Goal: Task Accomplishment & Management: Complete application form

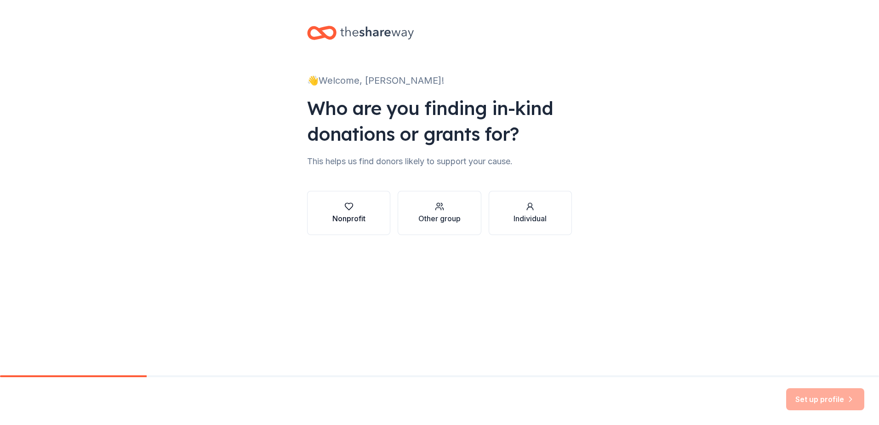
click at [356, 209] on div "button" at bounding box center [349, 206] width 33 height 9
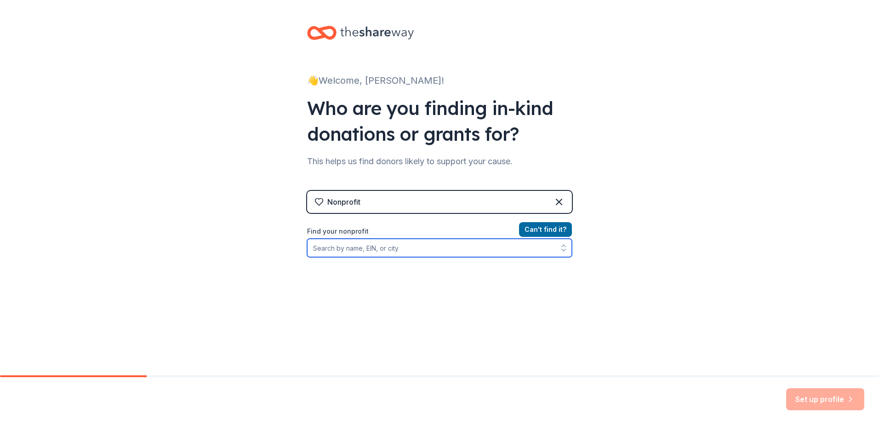
click at [342, 247] on input "Find your nonprofit" at bounding box center [439, 248] width 265 height 18
type input "New freedom True Holiness Ministries"
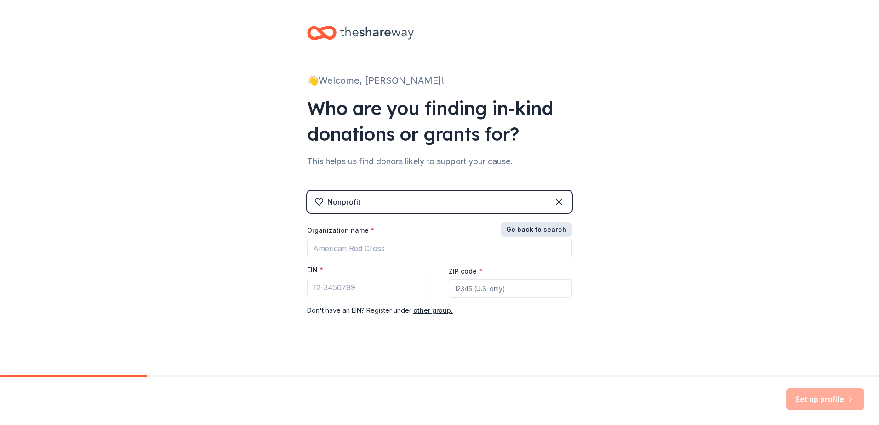
click at [558, 230] on button "Go back to search" at bounding box center [536, 229] width 71 height 15
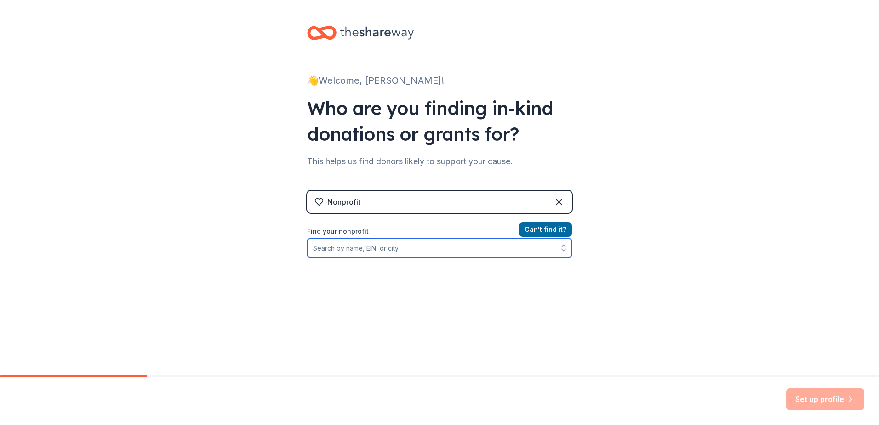
click at [396, 251] on input "Find your nonprofit" at bounding box center [439, 248] width 265 height 18
type input "Peoria"
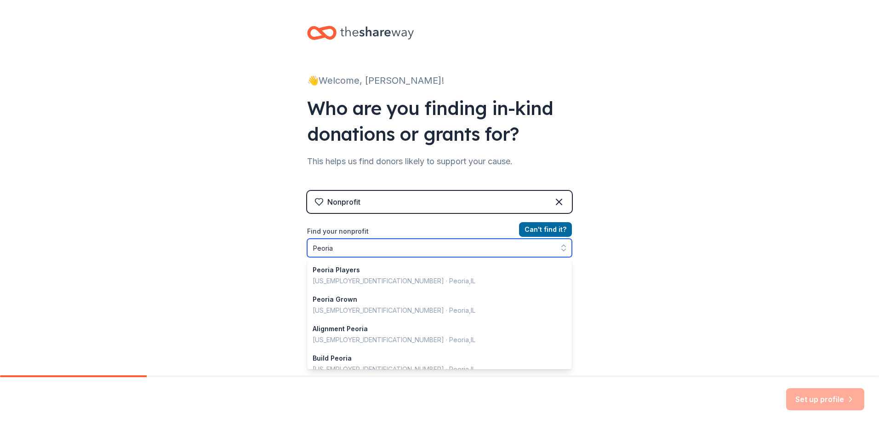
drag, startPoint x: 345, startPoint y: 248, endPoint x: 299, endPoint y: 250, distance: 45.6
click at [299, 250] on div "👋 Welcome, [PERSON_NAME]! Who are you finding in-kind donations or grants for? …" at bounding box center [440, 196] width 294 height 393
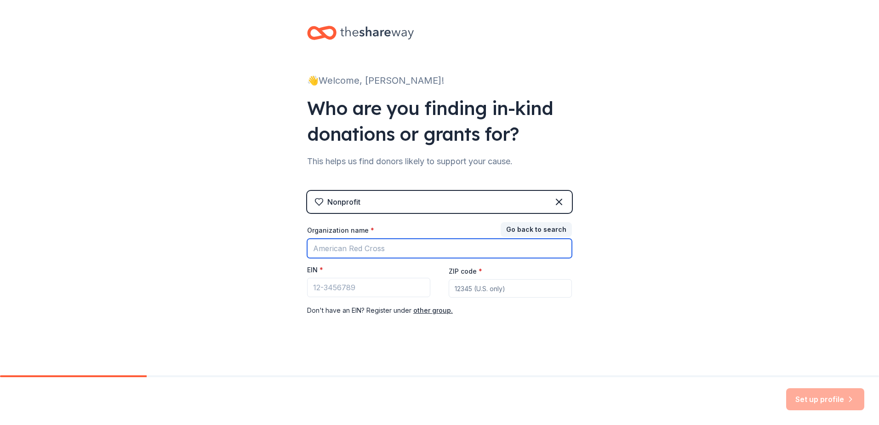
click at [333, 244] on input "Organization name *" at bounding box center [439, 248] width 265 height 19
type input "New Freedom True Holiness ministries"
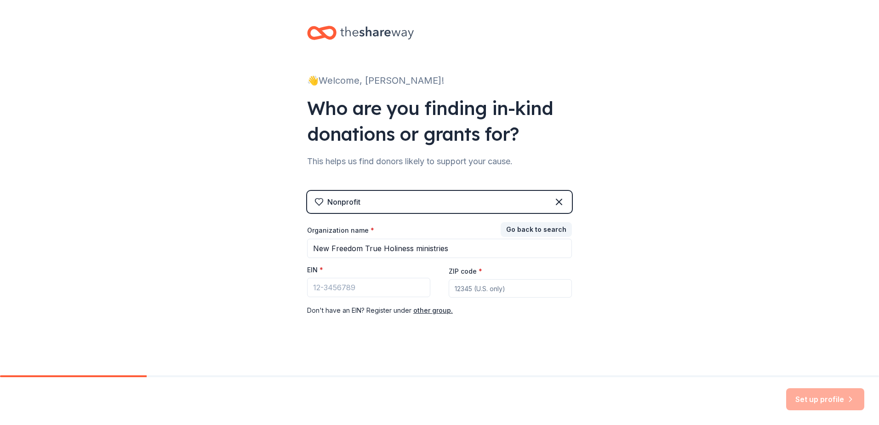
click at [482, 290] on input "ZIP code *" at bounding box center [510, 288] width 123 height 18
type input "61603"
click at [318, 287] on input "EIN *" at bounding box center [368, 287] width 123 height 19
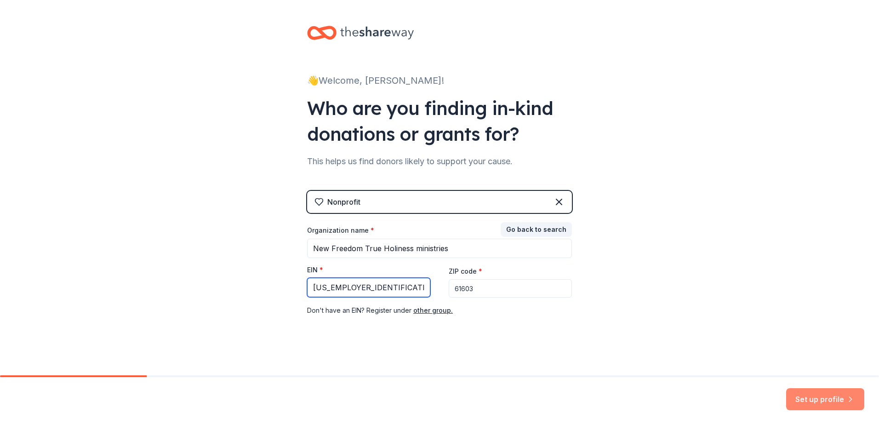
type input "[US_EMPLOYER_IDENTIFICATION_NUMBER]"
click at [807, 396] on button "Set up profile" at bounding box center [826, 399] width 78 height 22
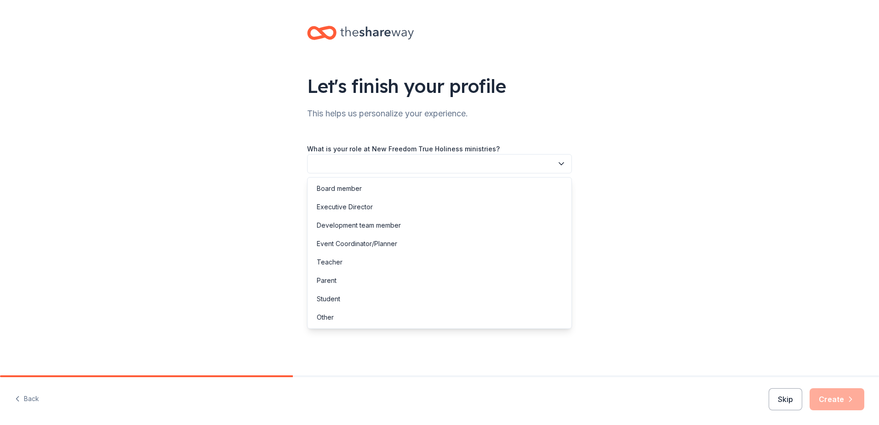
click at [561, 163] on icon "button" at bounding box center [561, 163] width 9 height 9
click at [356, 186] on div "Board member" at bounding box center [339, 188] width 45 height 11
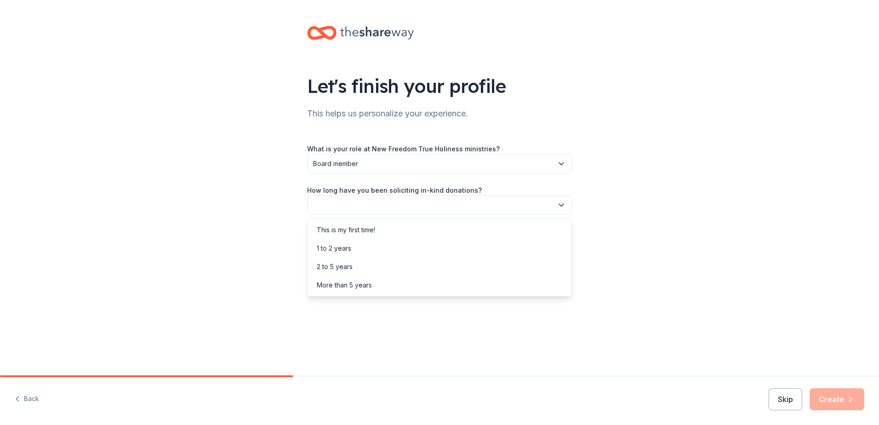
click at [563, 204] on icon "button" at bounding box center [561, 205] width 9 height 9
click at [354, 229] on div "This is my first time!" at bounding box center [346, 229] width 58 height 11
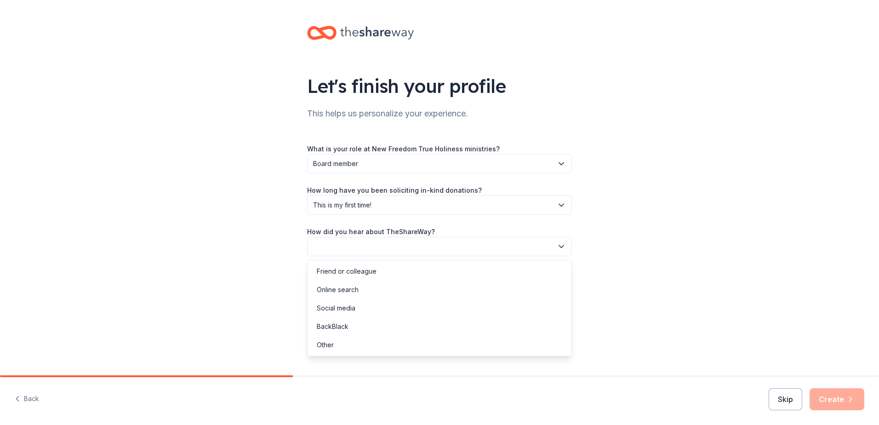
click at [560, 248] on icon "button" at bounding box center [561, 246] width 9 height 9
click at [368, 288] on div "Online search" at bounding box center [440, 290] width 260 height 18
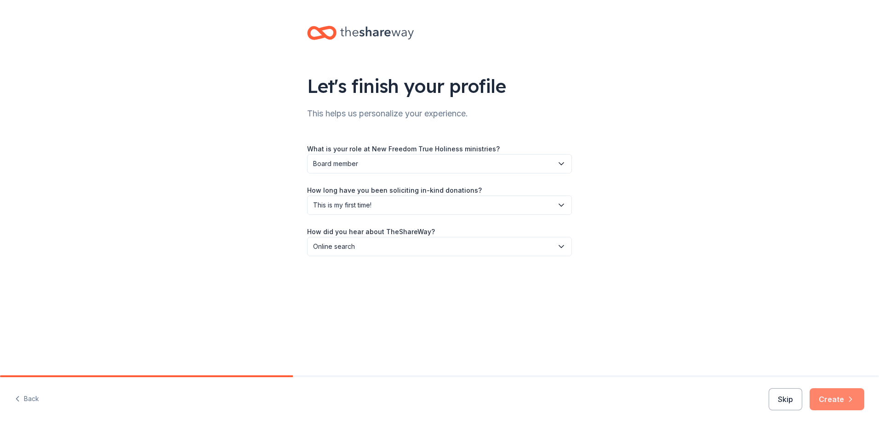
click at [844, 398] on button "Create" at bounding box center [837, 399] width 55 height 22
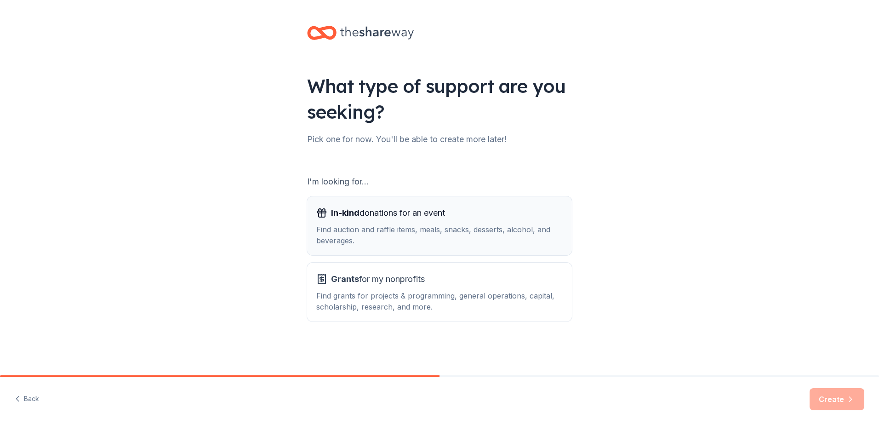
click at [351, 229] on div "Find auction and raffle items, meals, snacks, desserts, alcohol, and beverages." at bounding box center [439, 235] width 247 height 22
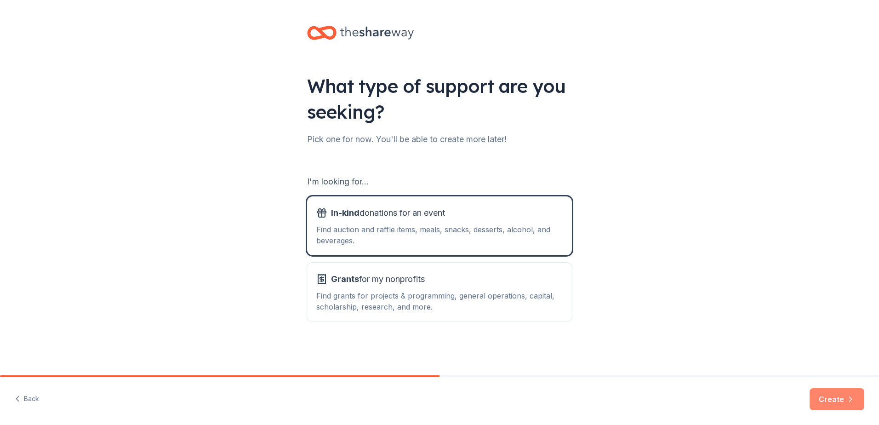
click at [839, 396] on button "Create" at bounding box center [837, 399] width 55 height 22
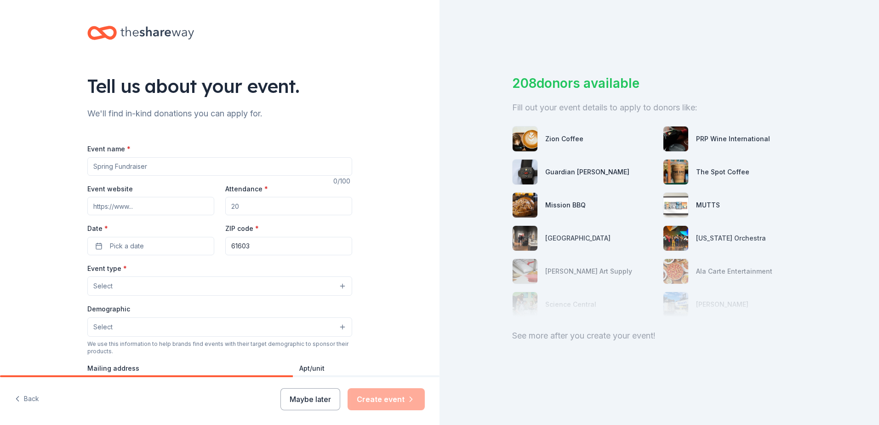
click at [122, 164] on input "Event name *" at bounding box center [219, 166] width 265 height 18
type input "We have an Outreach where we feed the hunger and supply them with their necessa…"
click at [128, 245] on span "Pick a date" at bounding box center [127, 246] width 34 height 11
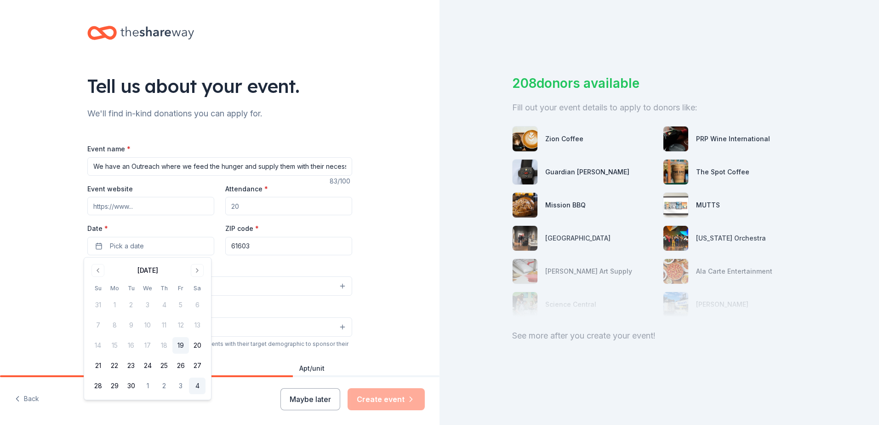
click at [196, 385] on button "4" at bounding box center [197, 386] width 17 height 17
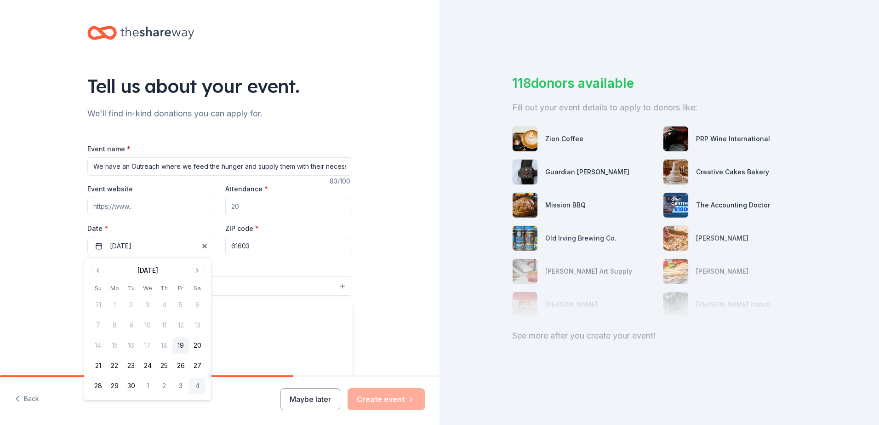
click at [266, 282] on button "Select" at bounding box center [219, 285] width 265 height 19
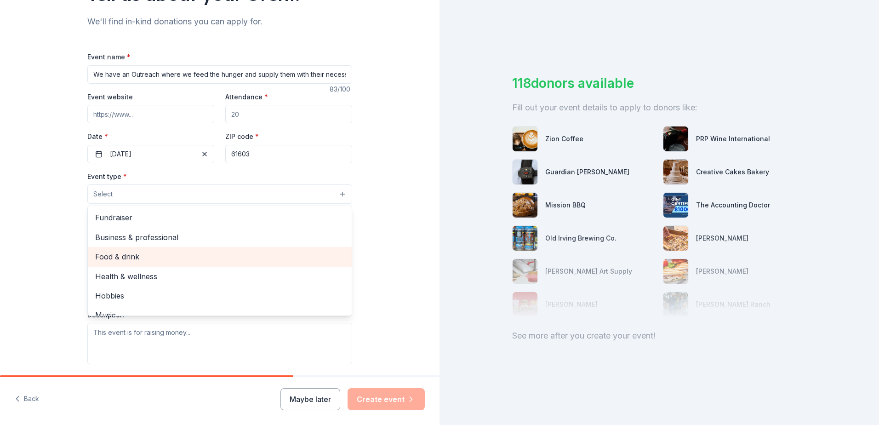
click at [143, 253] on span "Food & drink" at bounding box center [219, 257] width 249 height 12
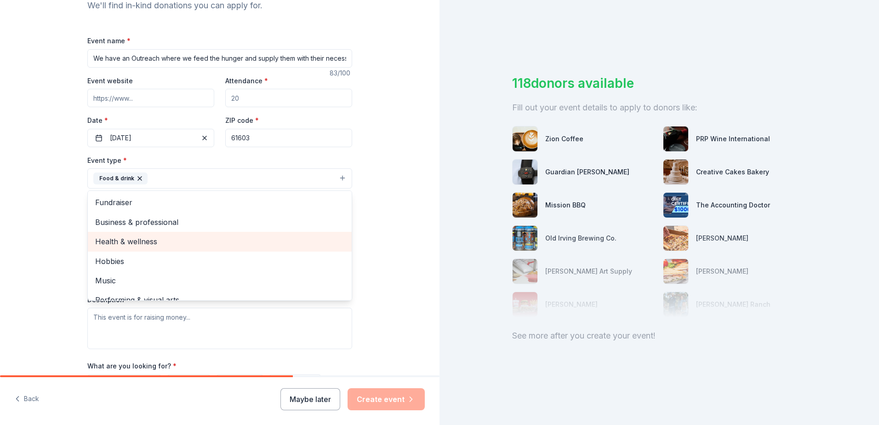
scroll to position [92, 0]
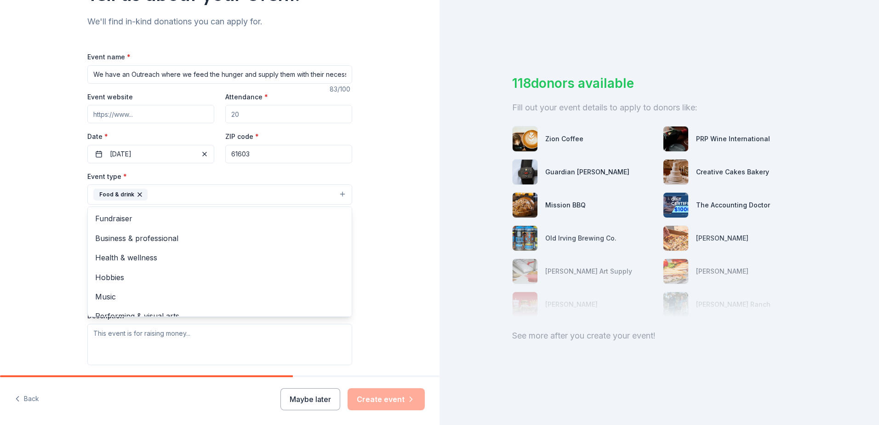
click at [389, 330] on div "Tell us about your event. We'll find in-kind donations you can apply for. Event…" at bounding box center [220, 214] width 440 height 613
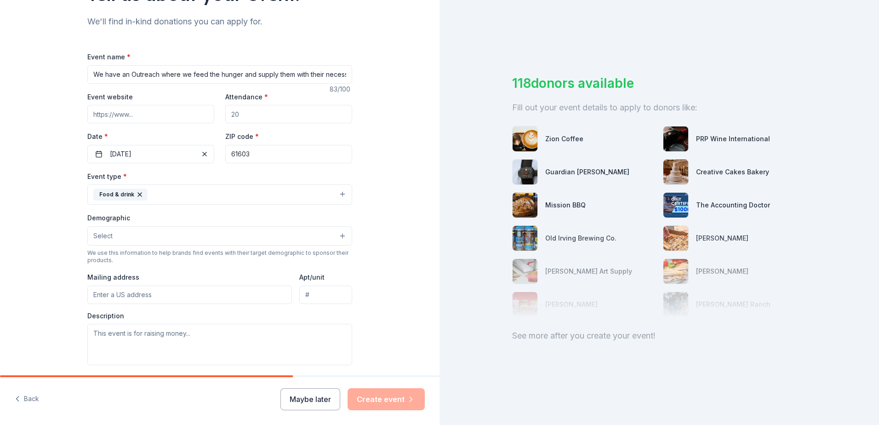
click at [158, 294] on input "Mailing address" at bounding box center [189, 295] width 205 height 18
type input "[STREET_ADDRESS][PERSON_NAME]"
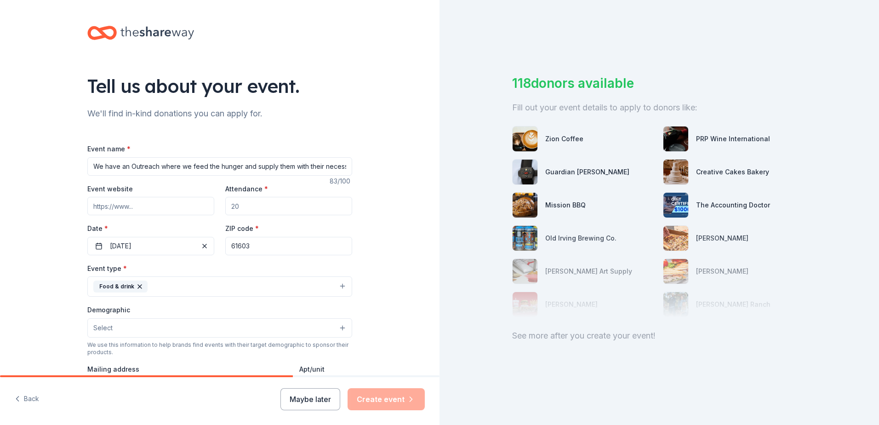
scroll to position [0, 15]
drag, startPoint x: 89, startPoint y: 166, endPoint x: 345, endPoint y: 180, distance: 256.1
click at [345, 176] on div "Event name * We have an Outreach where we feed the hunger and supply them with …" at bounding box center [219, 159] width 265 height 33
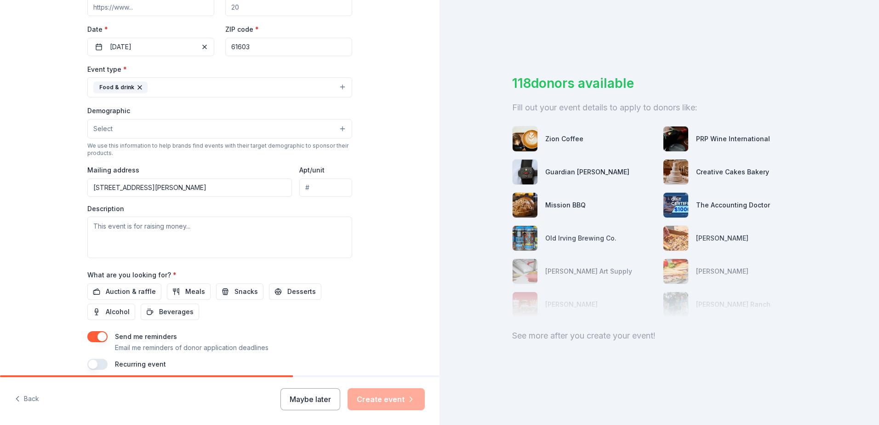
scroll to position [230, 0]
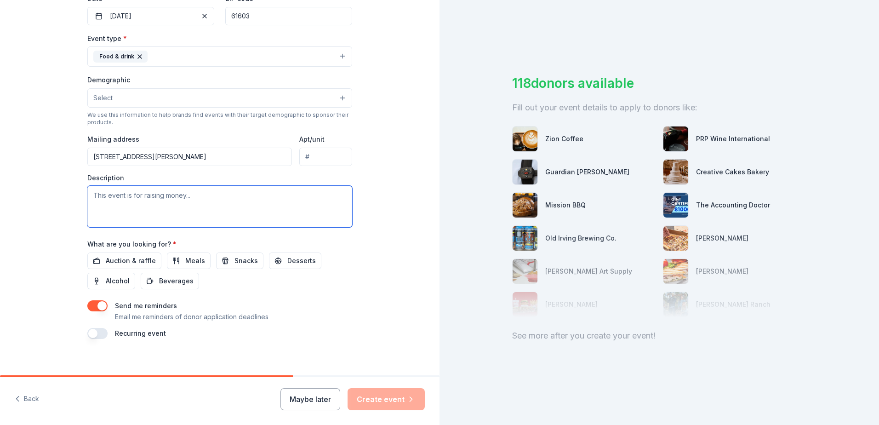
paste textarea "We have an Outreach where we feed the hunger and supply them with their necessa…"
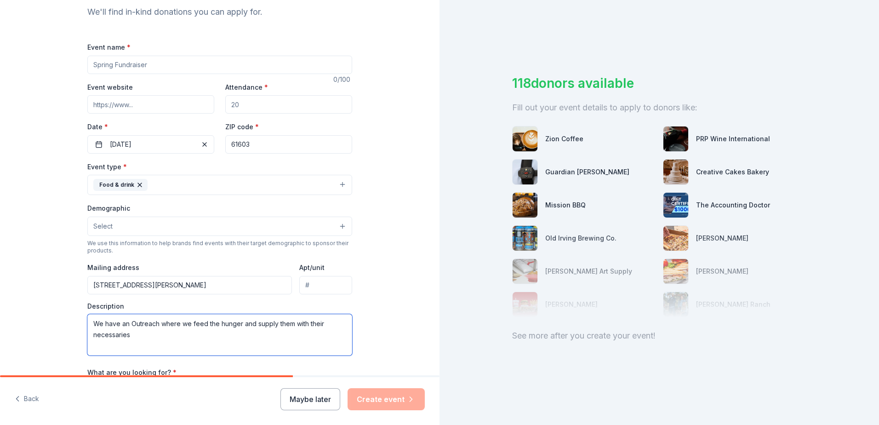
scroll to position [92, 0]
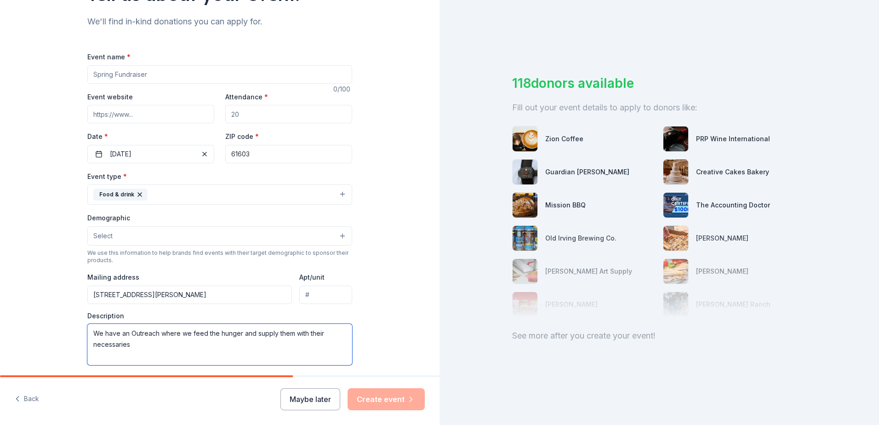
type textarea "We have an Outreach where we feed the hunger and supply them with their necessa…"
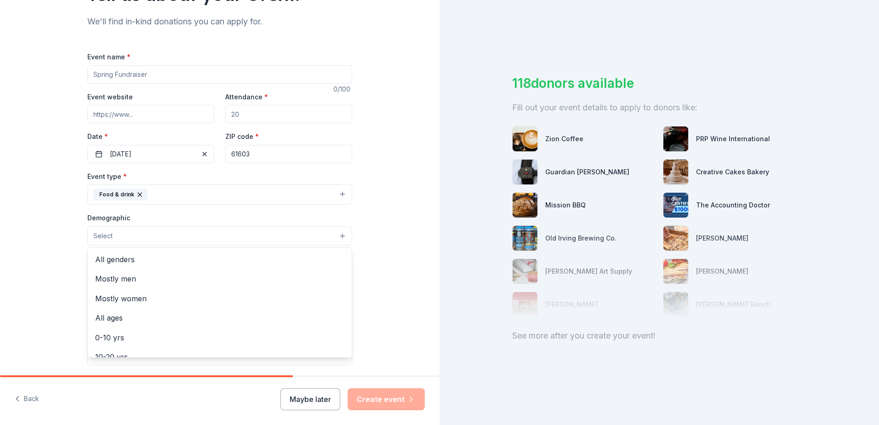
click at [341, 236] on button "Select" at bounding box center [219, 235] width 265 height 19
click at [140, 261] on span "All genders" at bounding box center [219, 259] width 249 height 12
click at [383, 317] on div "Tell us about your event. We'll find in-kind donations you can apply for. Event…" at bounding box center [220, 215] width 440 height 614
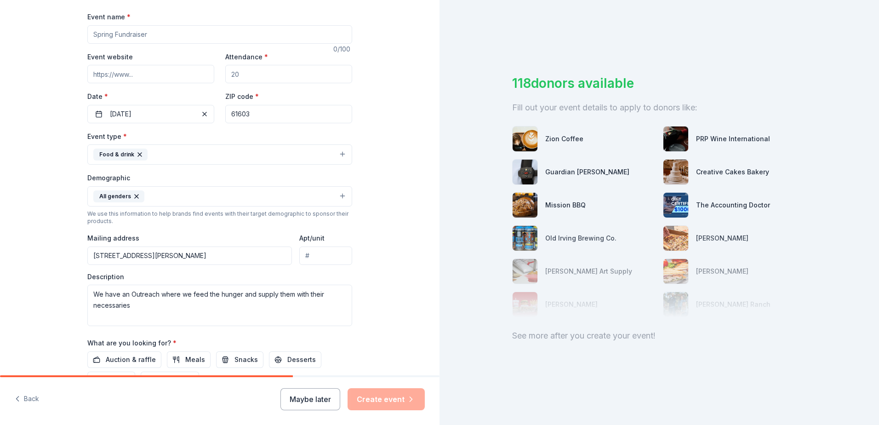
scroll to position [46, 0]
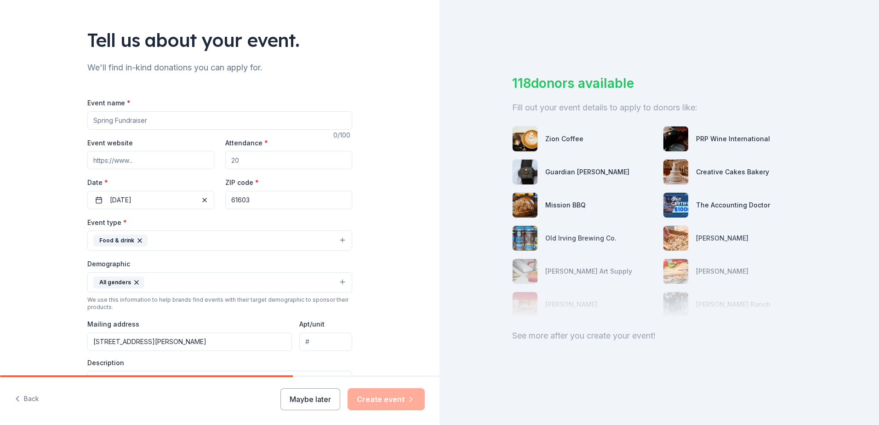
click at [117, 120] on input "Event name *" at bounding box center [219, 120] width 265 height 18
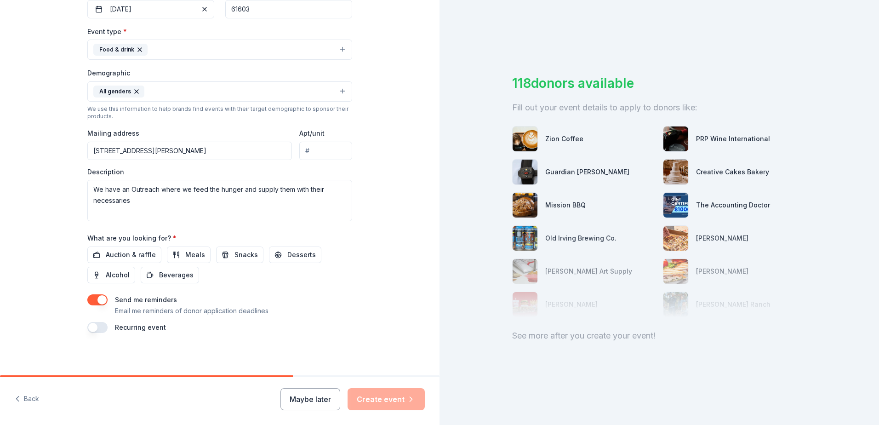
scroll to position [239, 0]
type input "New Freedom Outreach"
click at [188, 249] on span "Meals" at bounding box center [195, 252] width 20 height 11
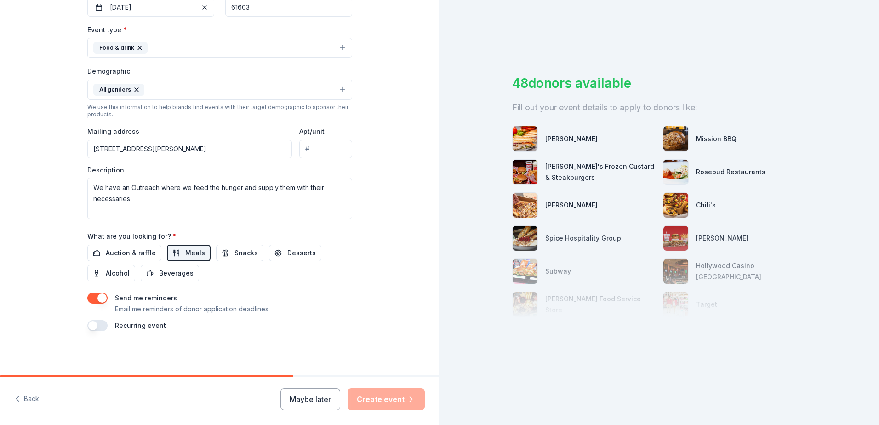
click at [99, 323] on button "button" at bounding box center [97, 325] width 20 height 11
click at [162, 354] on button "[DATE]" at bounding box center [138, 353] width 47 height 18
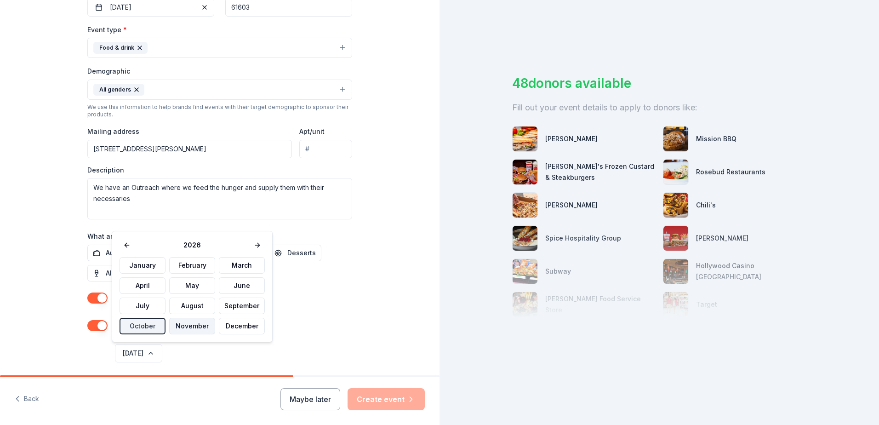
click at [197, 326] on button "November" at bounding box center [192, 326] width 46 height 17
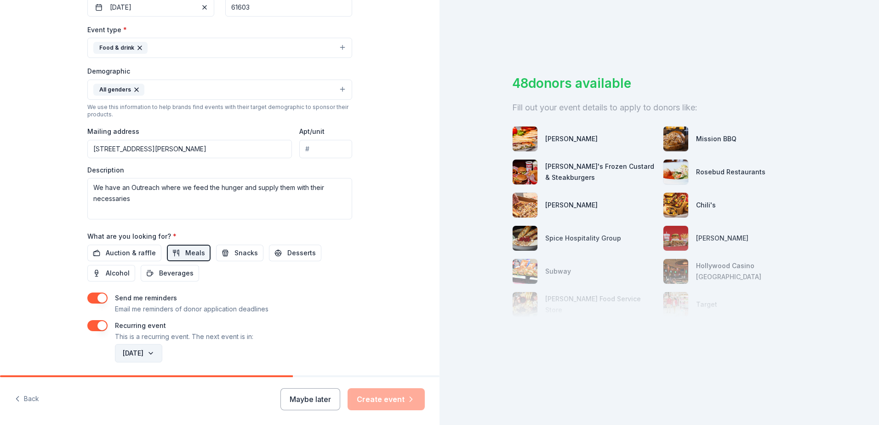
click at [162, 354] on button "[DATE]" at bounding box center [138, 353] width 47 height 18
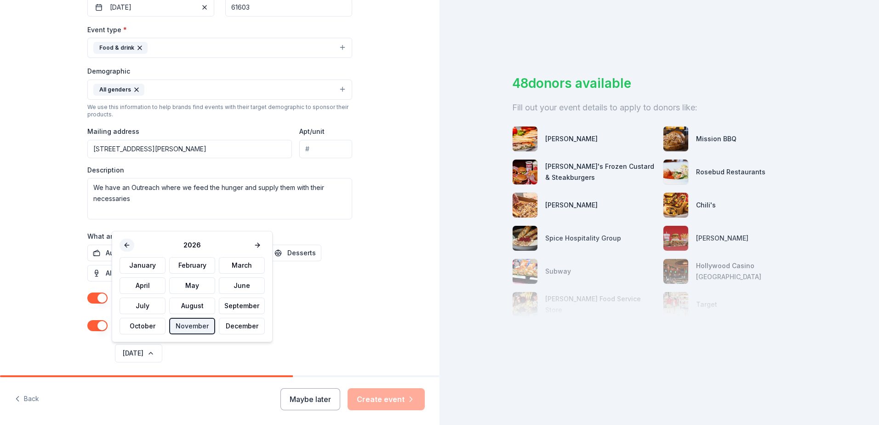
click at [127, 245] on button at bounding box center [127, 245] width 15 height 13
click at [190, 324] on button "November" at bounding box center [192, 326] width 46 height 17
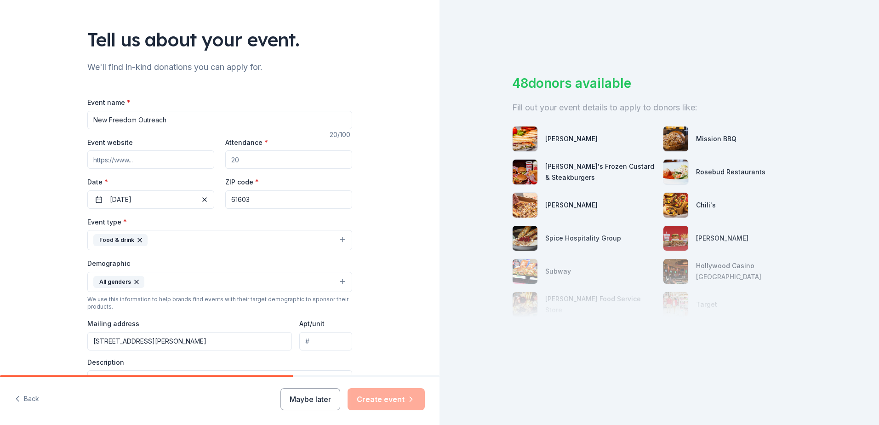
scroll to position [9, 0]
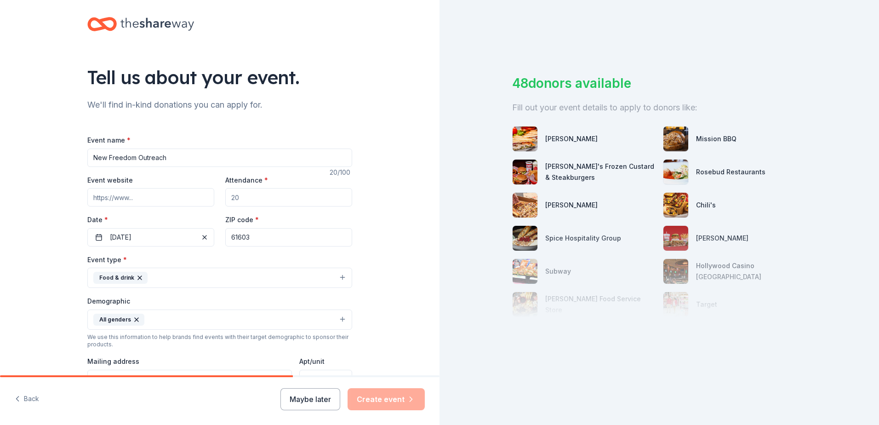
click at [242, 200] on input "Attendance *" at bounding box center [288, 197] width 127 height 18
click at [241, 199] on input "Attendance *" at bounding box center [288, 197] width 127 height 18
drag, startPoint x: 227, startPoint y: 196, endPoint x: 245, endPoint y: 197, distance: 18.4
click at [245, 197] on input "Attendance *" at bounding box center [288, 197] width 127 height 18
type input "2"
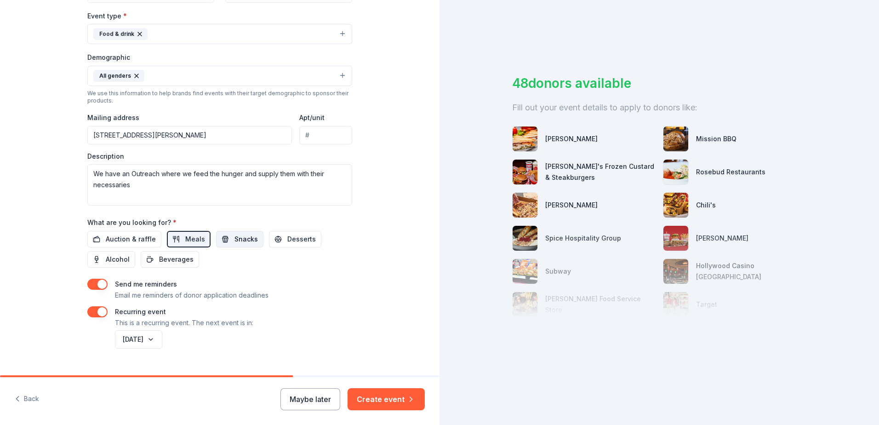
scroll to position [272, 0]
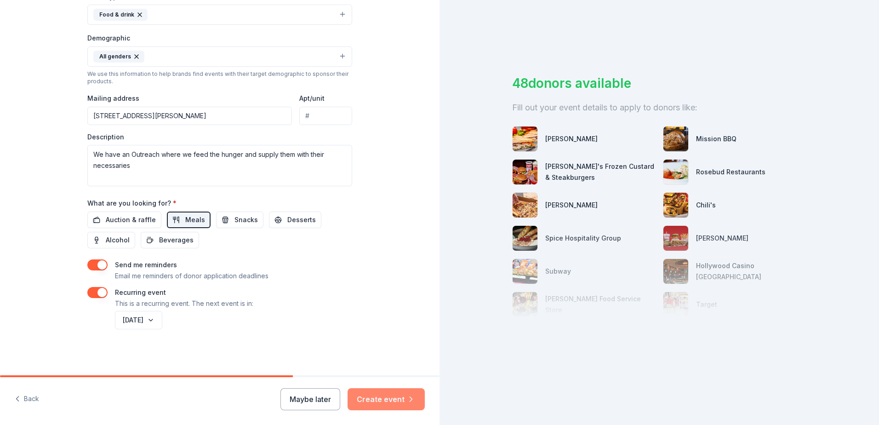
type input "35"
click at [391, 396] on button "Create event" at bounding box center [386, 399] width 77 height 22
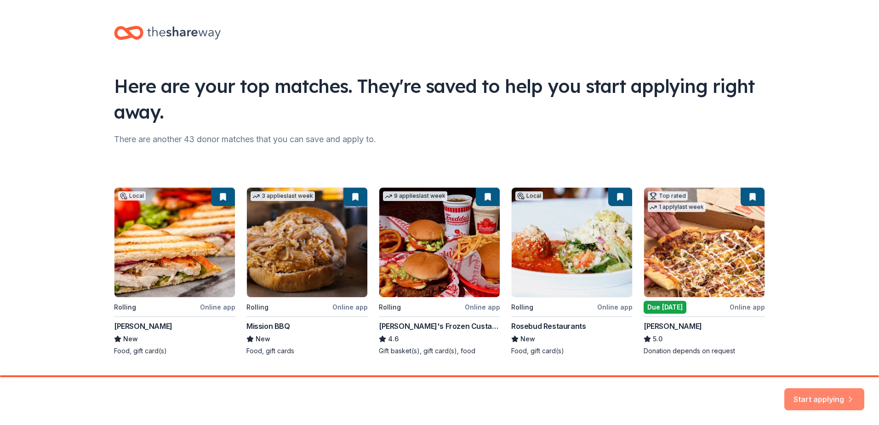
click at [811, 394] on button "Start applying" at bounding box center [825, 394] width 80 height 22
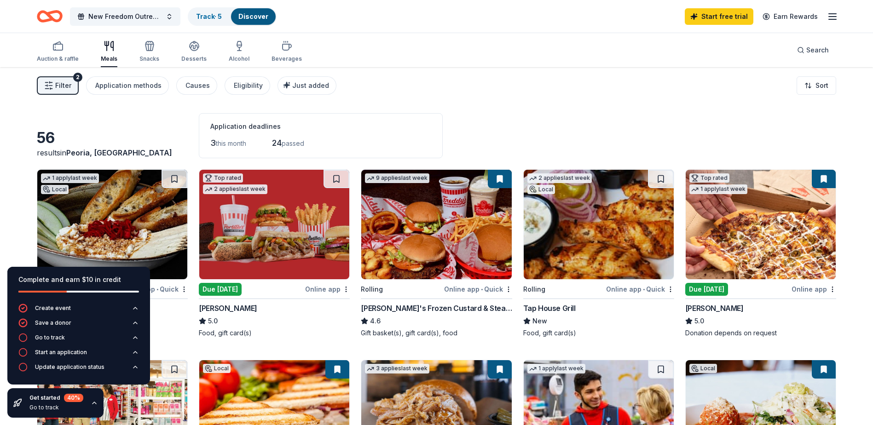
click at [835, 16] on icon "button" at bounding box center [832, 16] width 11 height 11
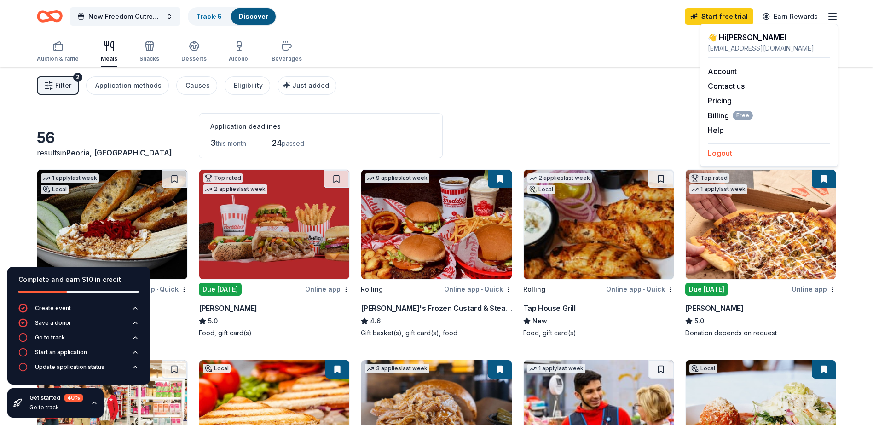
click at [724, 152] on button "Logout" at bounding box center [719, 153] width 24 height 11
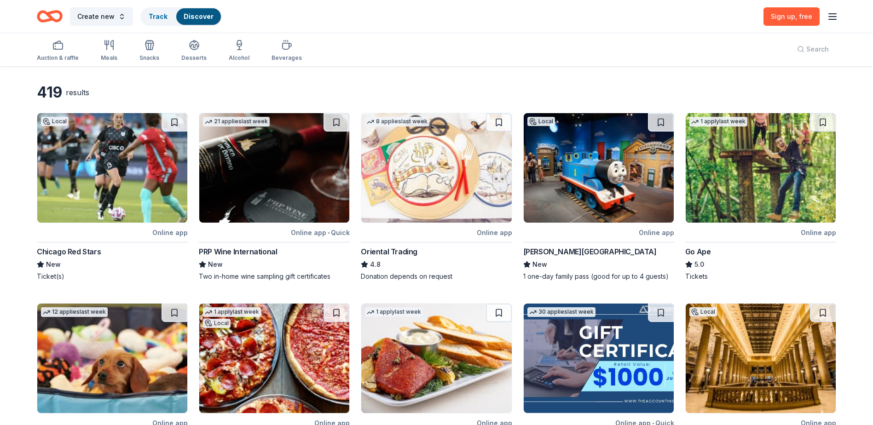
scroll to position [46, 0]
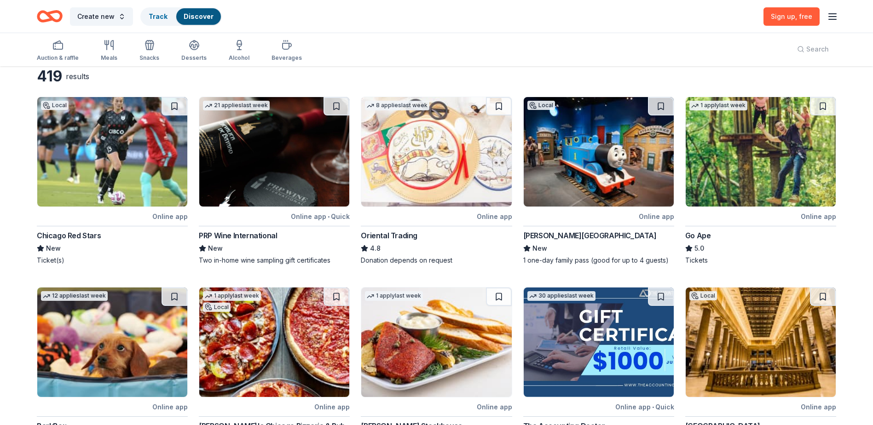
click at [833, 17] on icon "button" at bounding box center [832, 16] width 11 height 11
click at [647, 20] on div "Create new Track Discover Sign up , free" at bounding box center [436, 17] width 799 height 22
